Goal: Check status: Check status

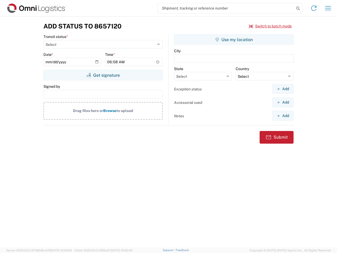
click at [226, 8] on input "search" at bounding box center [226, 8] width 136 height 10
click at [298, 8] on icon at bounding box center [298, 8] width 7 height 7
click at [314, 8] on icon at bounding box center [314, 8] width 8 height 8
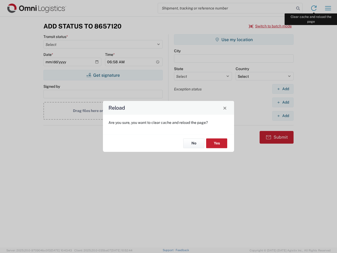
click at [328, 8] on div "Reload Are you sure, you want to clear cache and reload the page? No Yes" at bounding box center [168, 126] width 337 height 253
click at [271, 26] on div "Reload Are you sure, you want to clear cache and reload the page? No Yes" at bounding box center [168, 126] width 337 height 253
click at [103, 75] on div "Reload Are you sure, you want to clear cache and reload the page? No Yes" at bounding box center [168, 126] width 337 height 253
click at [234, 40] on div "Reload Are you sure, you want to clear cache and reload the page? No Yes" at bounding box center [168, 126] width 337 height 253
click at [283, 89] on div "Reload Are you sure, you want to clear cache and reload the page? No Yes" at bounding box center [168, 126] width 337 height 253
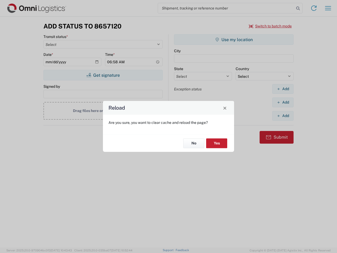
click at [283, 102] on div "Reload Are you sure, you want to clear cache and reload the page? No Yes" at bounding box center [168, 126] width 337 height 253
click at [283, 116] on div "Reload Are you sure, you want to clear cache and reload the page? No Yes" at bounding box center [168, 126] width 337 height 253
